Goal: Find specific page/section: Find specific page/section

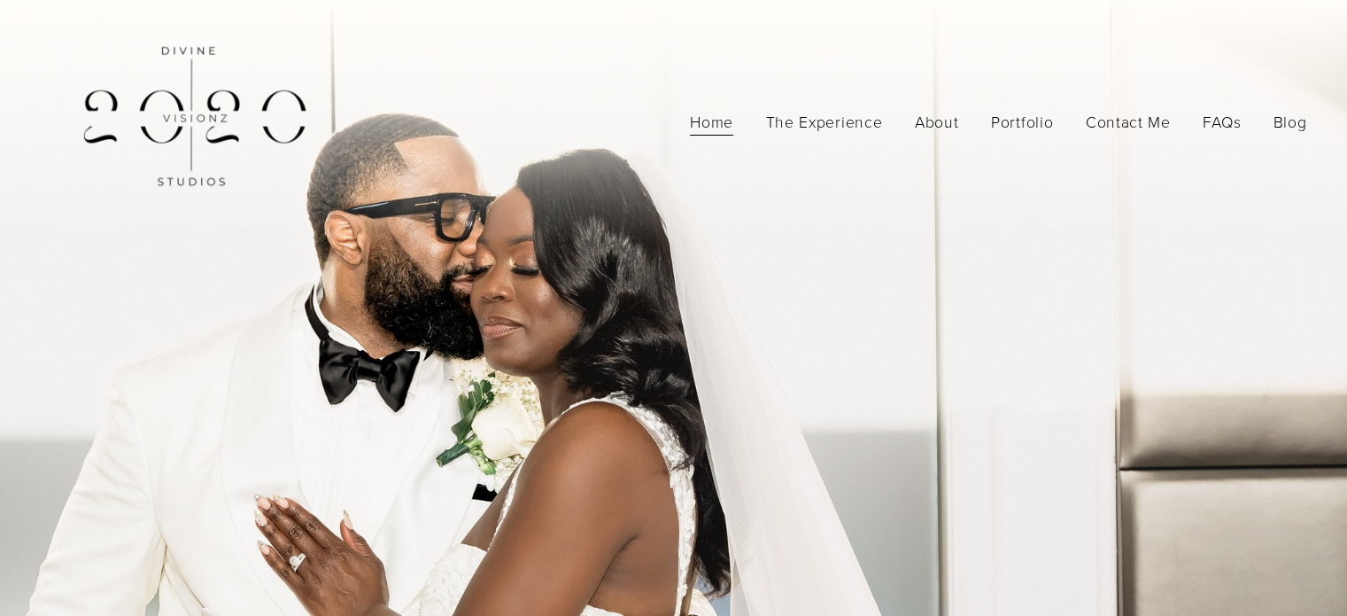
click at [932, 119] on link "About" at bounding box center [937, 121] width 44 height 31
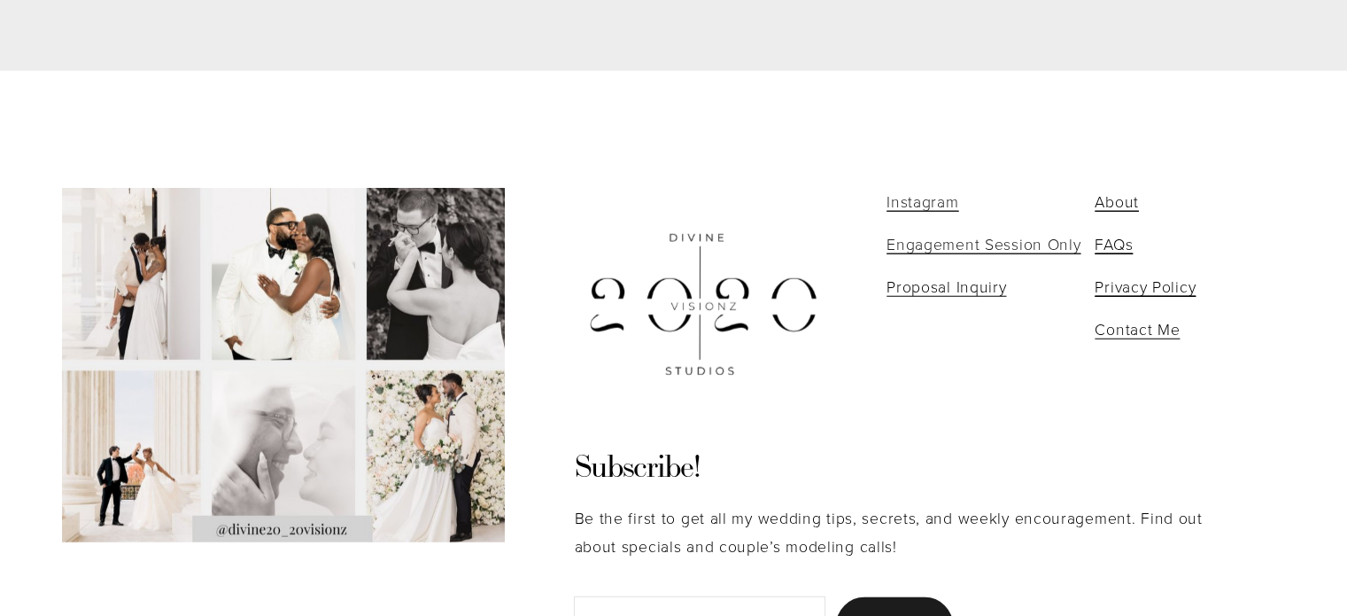
scroll to position [4546, 0]
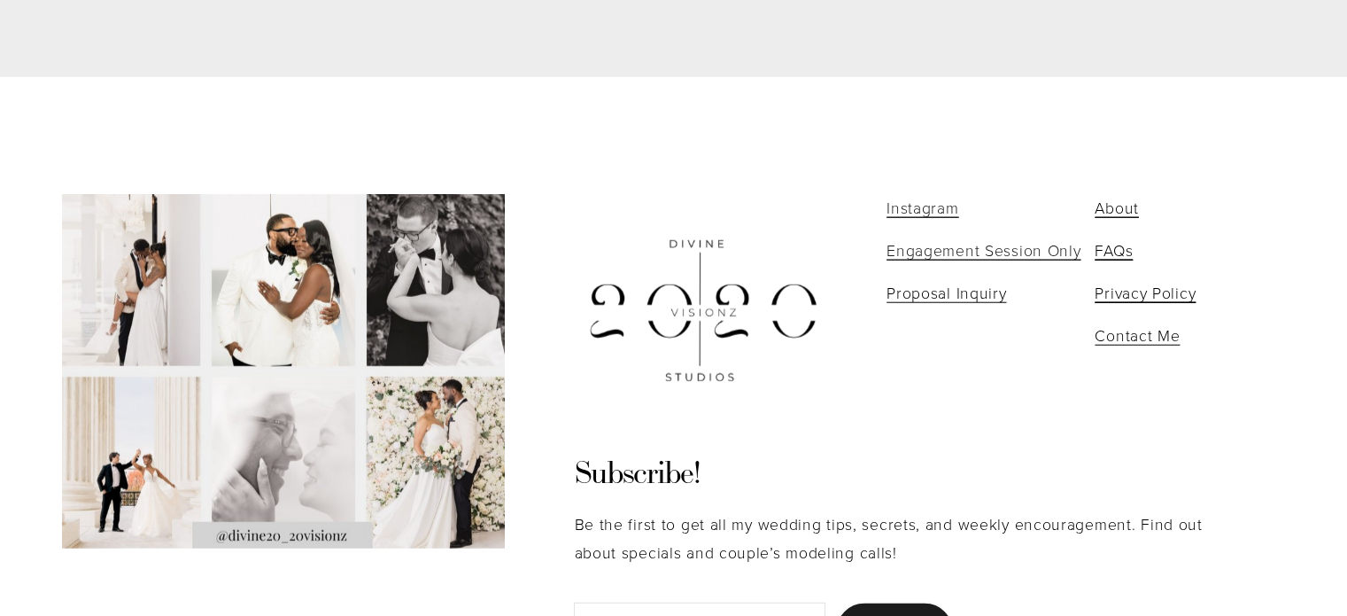
click at [1119, 321] on link "Contact Me" at bounding box center [1137, 335] width 85 height 28
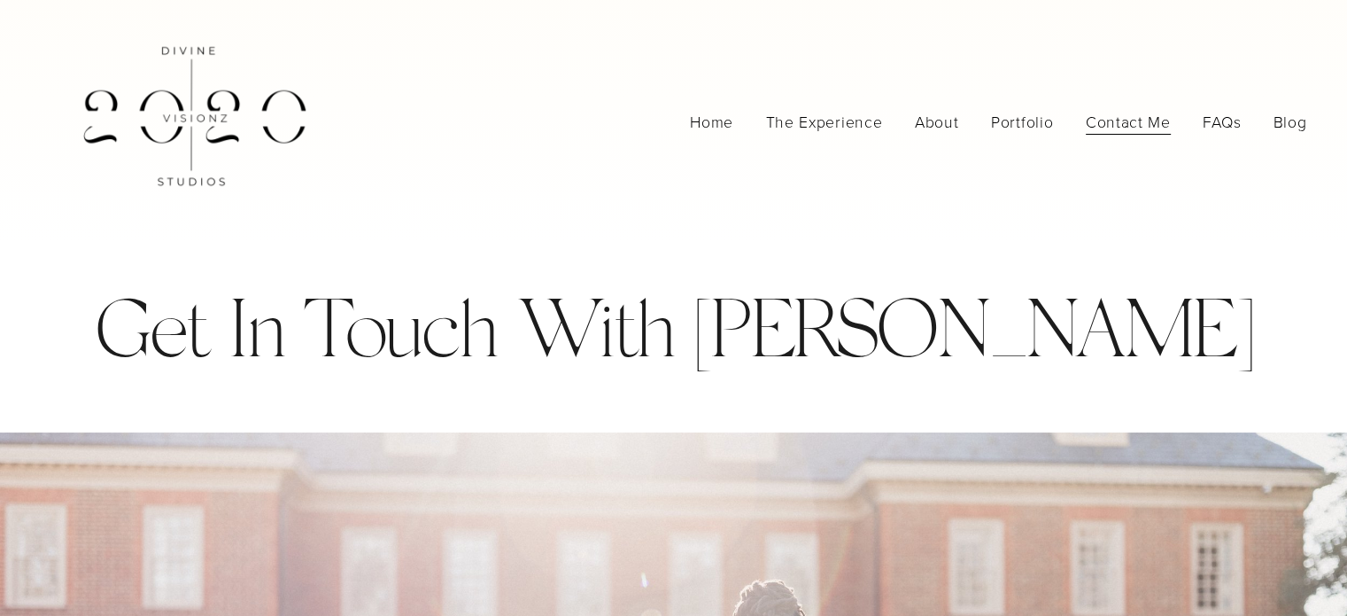
scroll to position [7, 0]
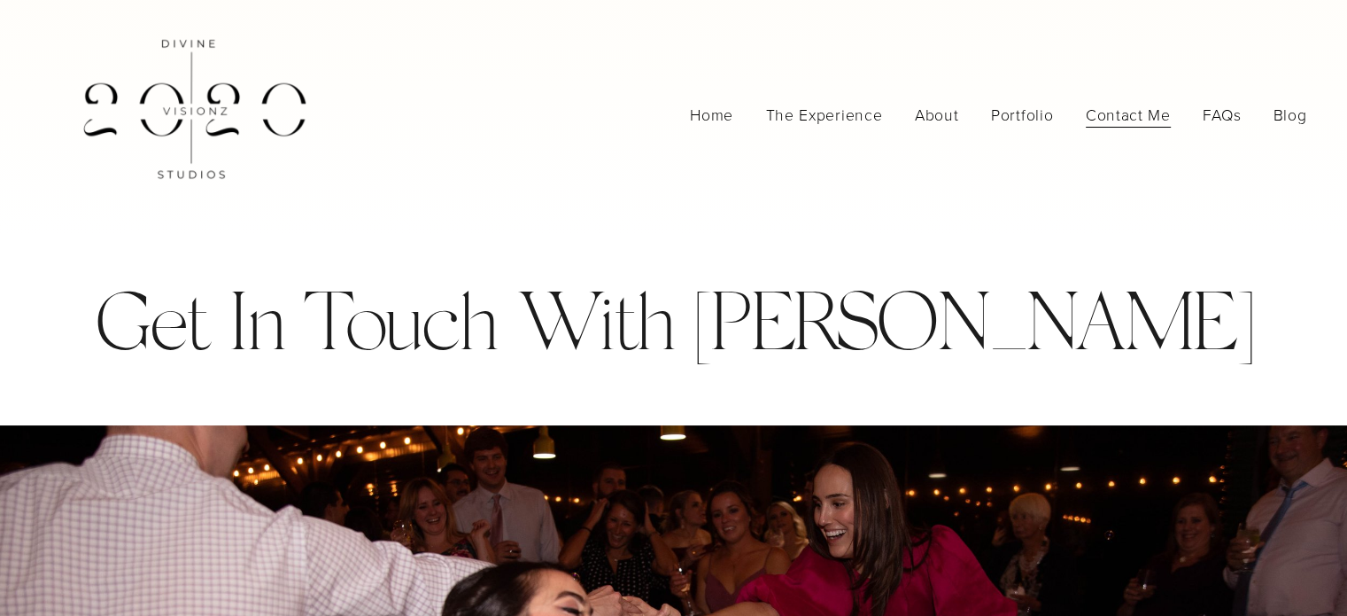
click at [933, 106] on link "About" at bounding box center [937, 114] width 44 height 31
